Goal: Task Accomplishment & Management: Use online tool/utility

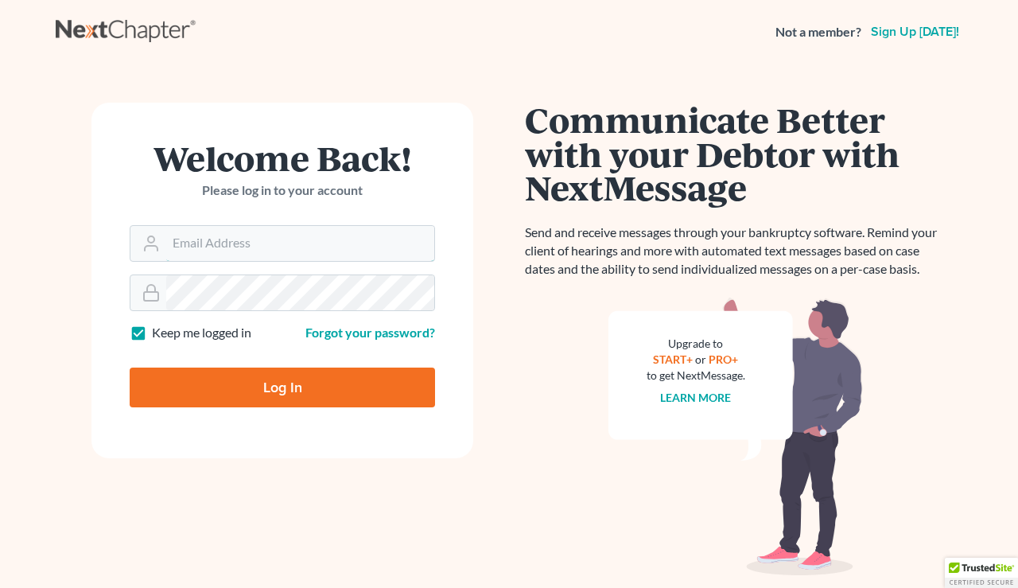
type input "[EMAIL_ADDRESS][DOMAIN_NAME]"
click at [257, 404] on input "Log In" at bounding box center [282, 387] width 305 height 40
type input "Thinking..."
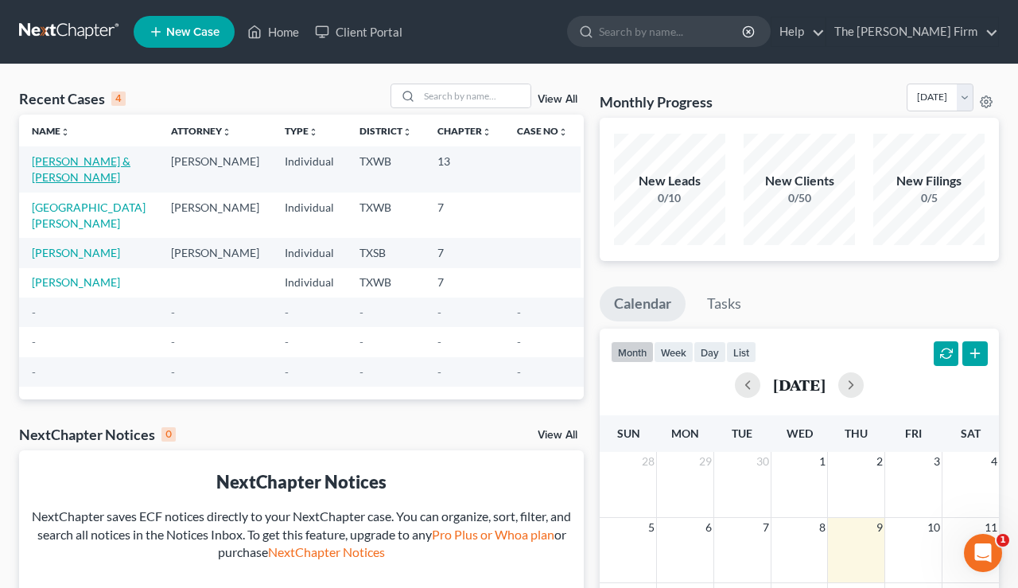
click at [80, 167] on link "Gilliam, Hunter & Brannon, Ashlyn" at bounding box center [81, 168] width 99 height 29
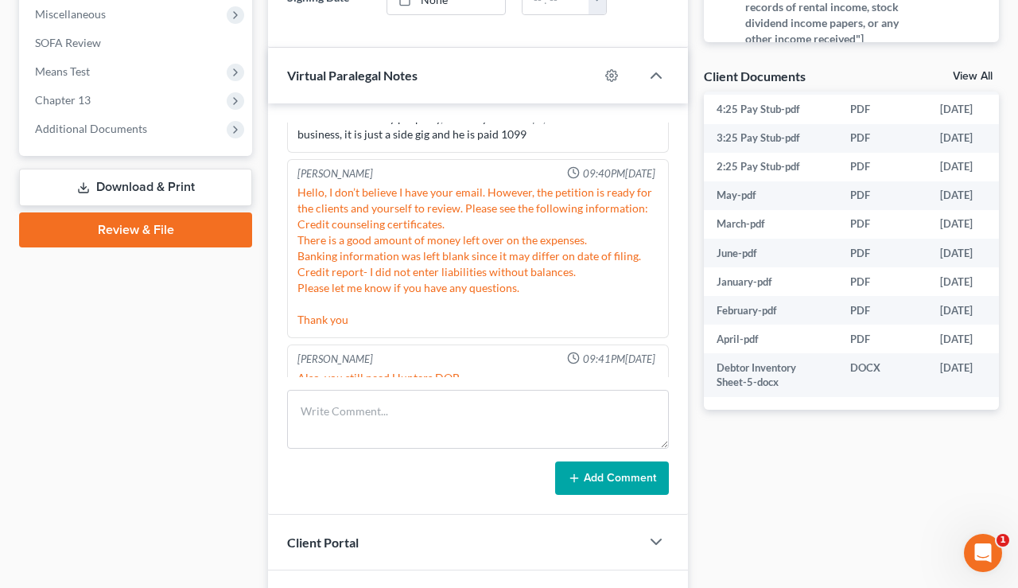
scroll to position [2340, 0]
click at [965, 76] on link "View All" at bounding box center [973, 76] width 40 height 11
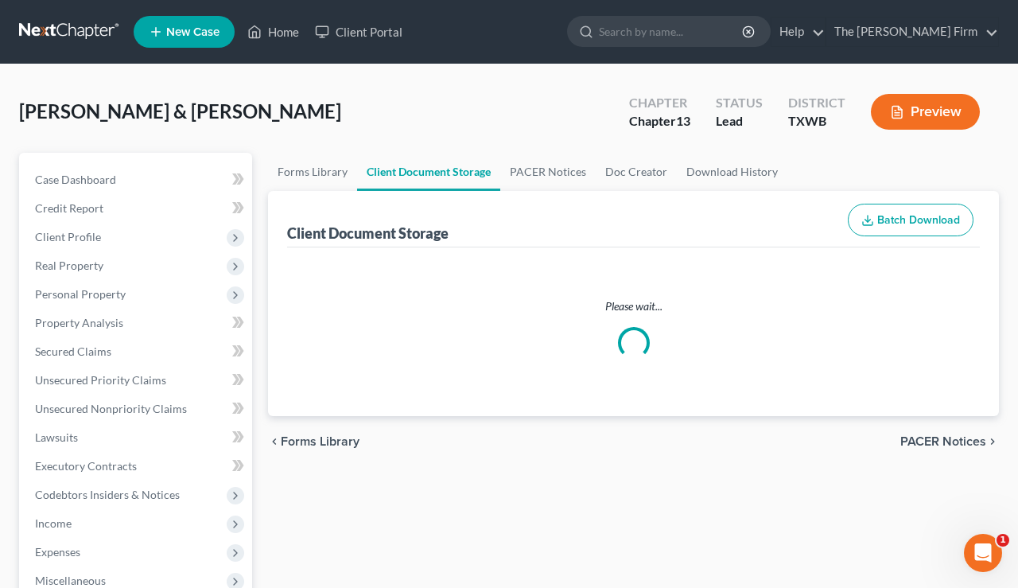
select select "0"
select select "2"
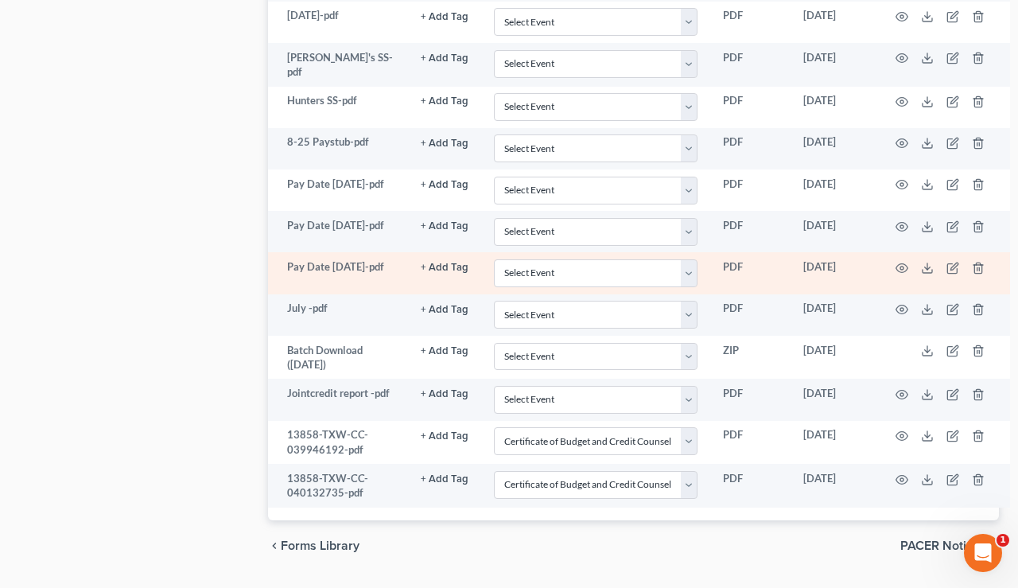
scroll to position [2078, 0]
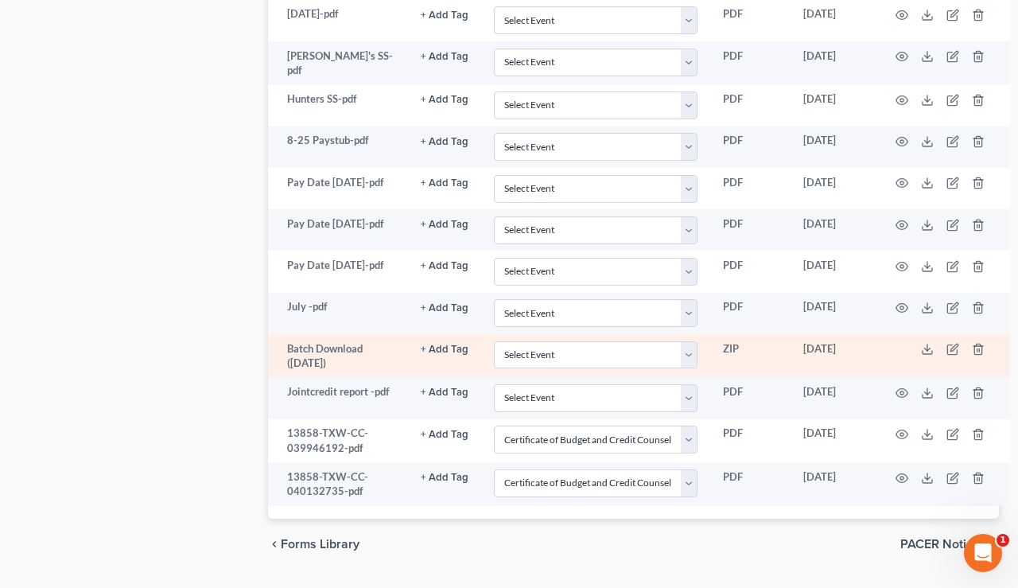
click at [342, 349] on td "Batch Download (09/05/25)" at bounding box center [338, 356] width 140 height 44
